Goal: Task Accomplishment & Management: Manage account settings

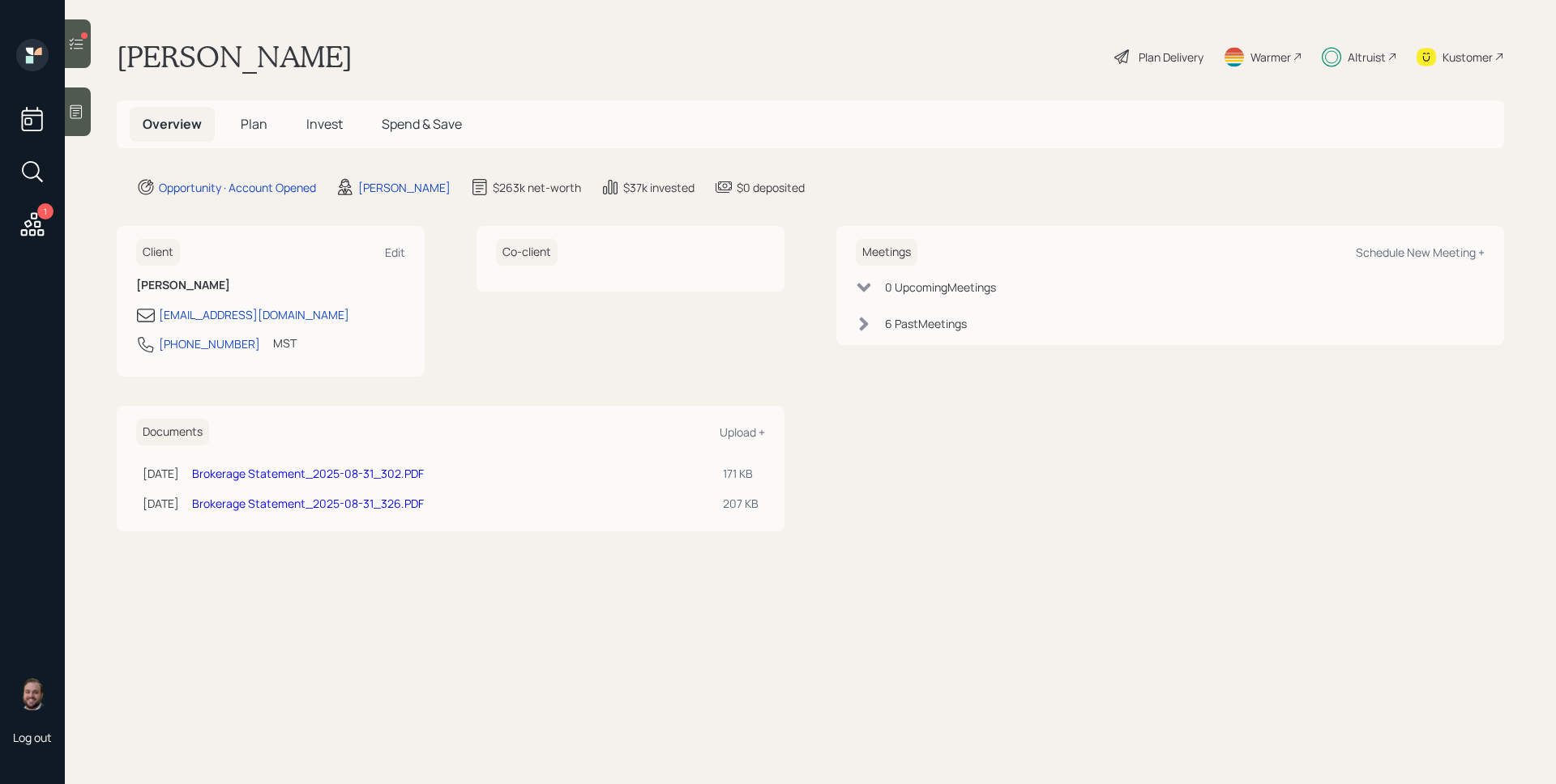
click at [46, 229] on icon at bounding box center [33, 224] width 29 height 29
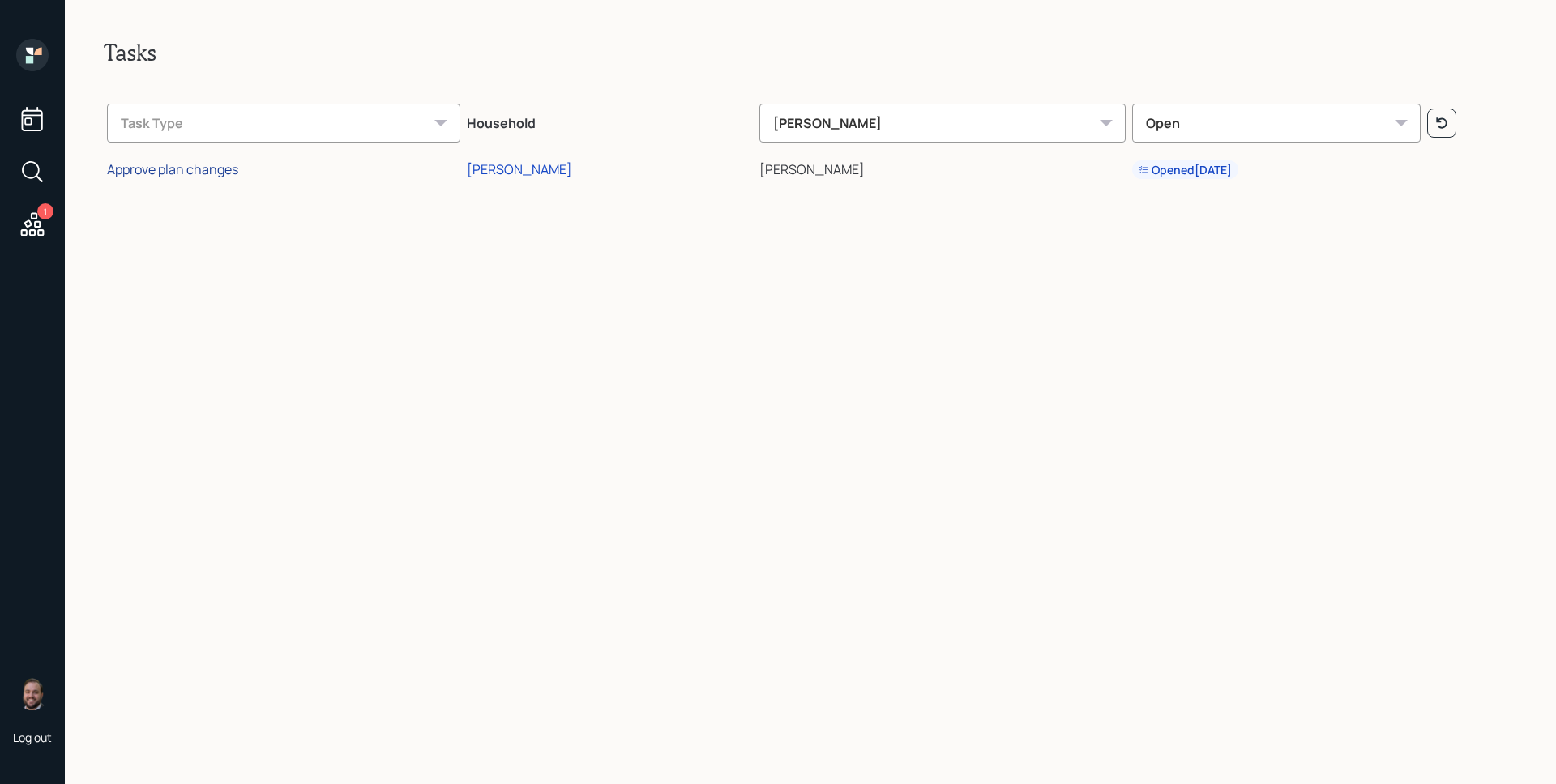
click at [204, 166] on div "Approve plan changes" at bounding box center [172, 169] width 131 height 18
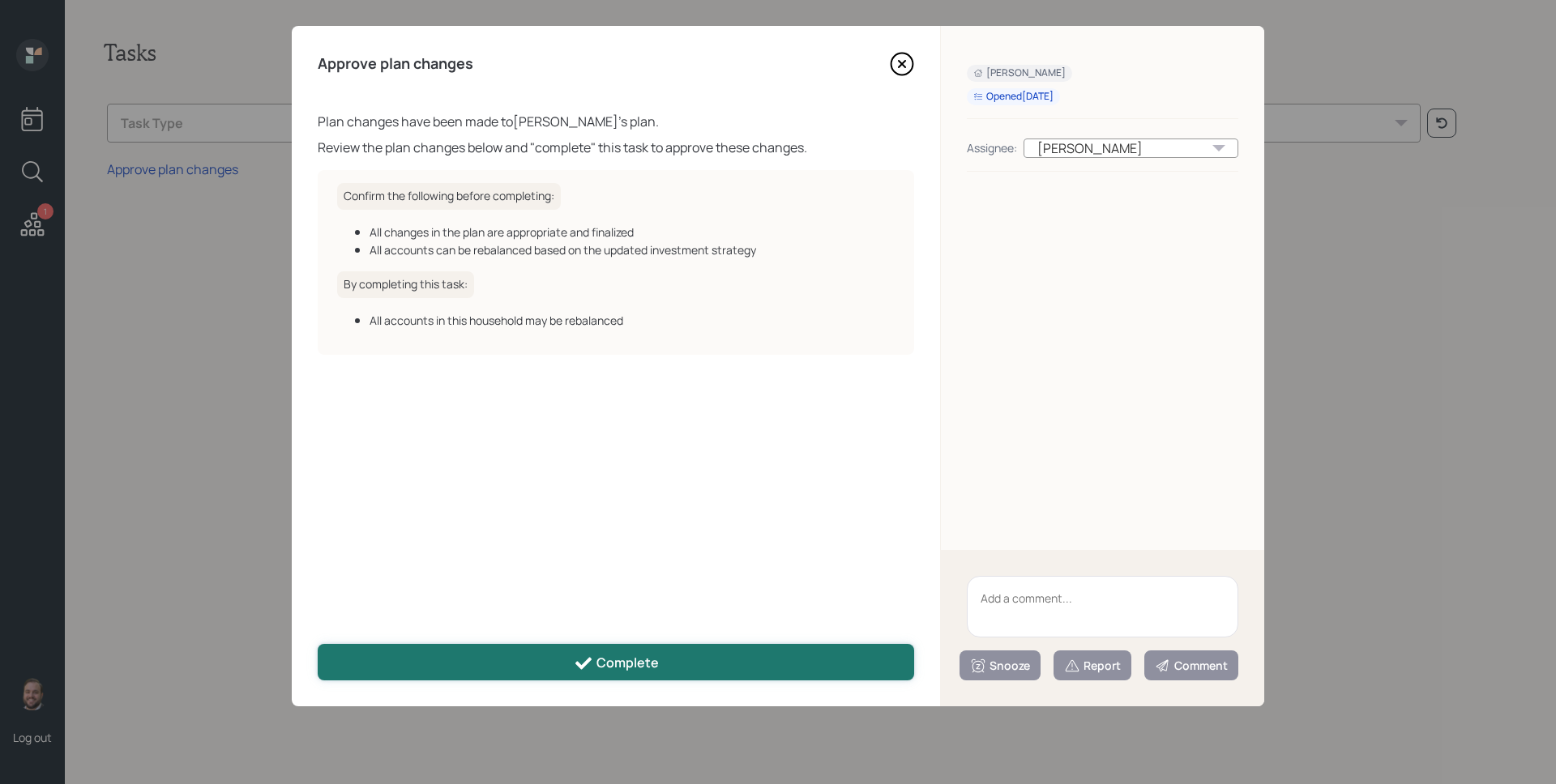
click at [697, 656] on button "Complete" at bounding box center [615, 662] width 596 height 36
